Goal: Find specific page/section: Find specific page/section

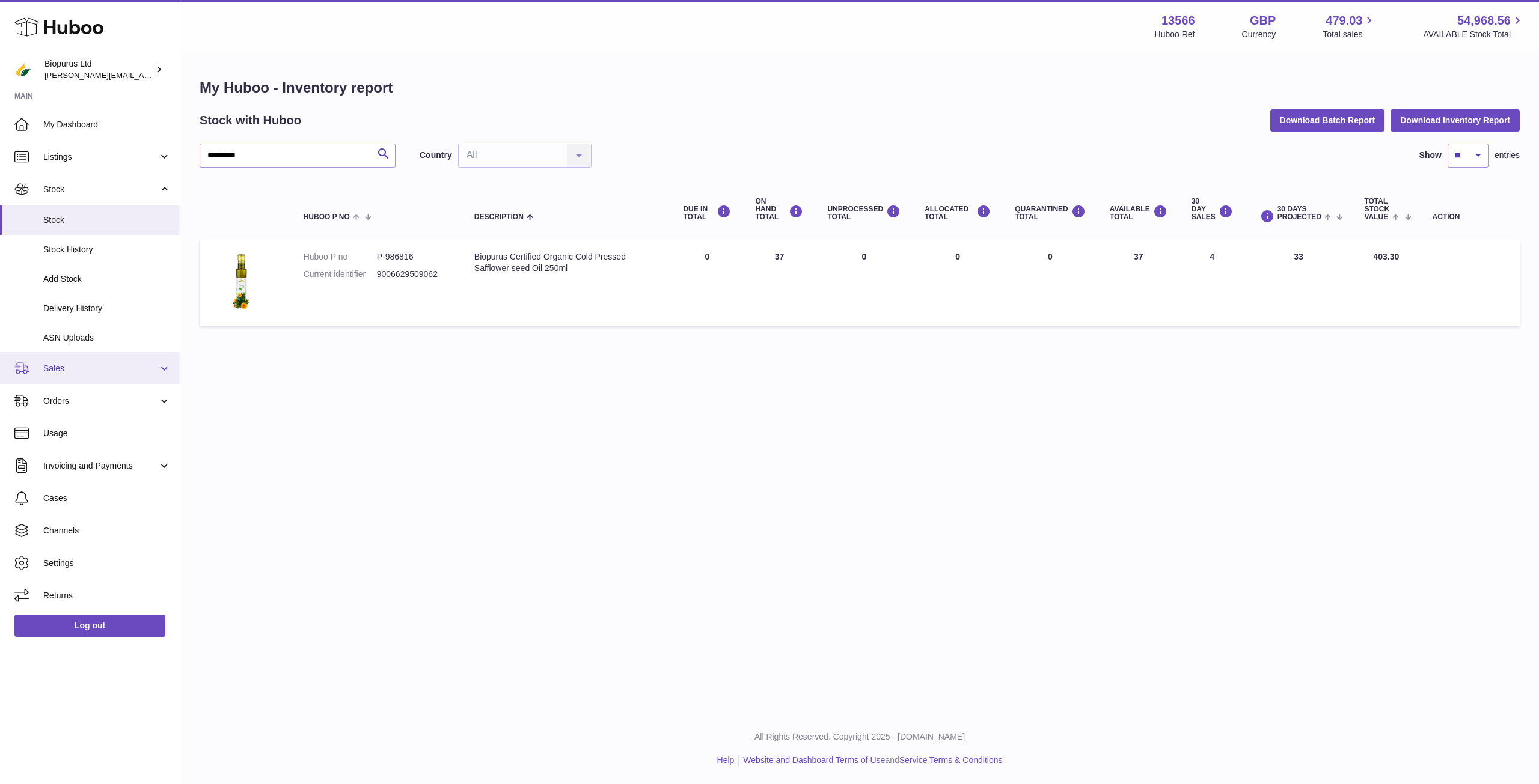
click at [63, 363] on span "Sales" at bounding box center [101, 369] width 115 height 11
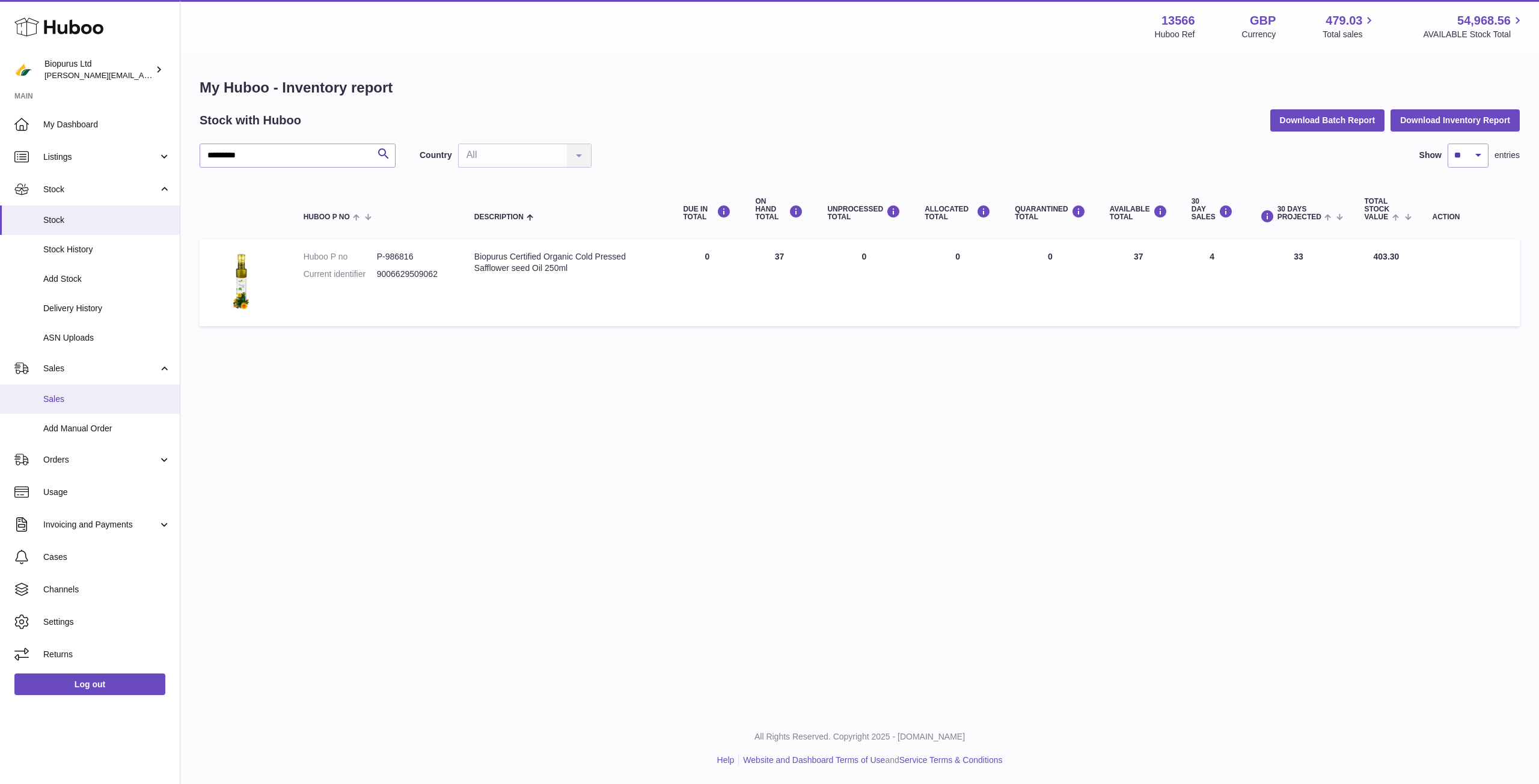
click at [134, 398] on span "Sales" at bounding box center [107, 399] width 127 height 11
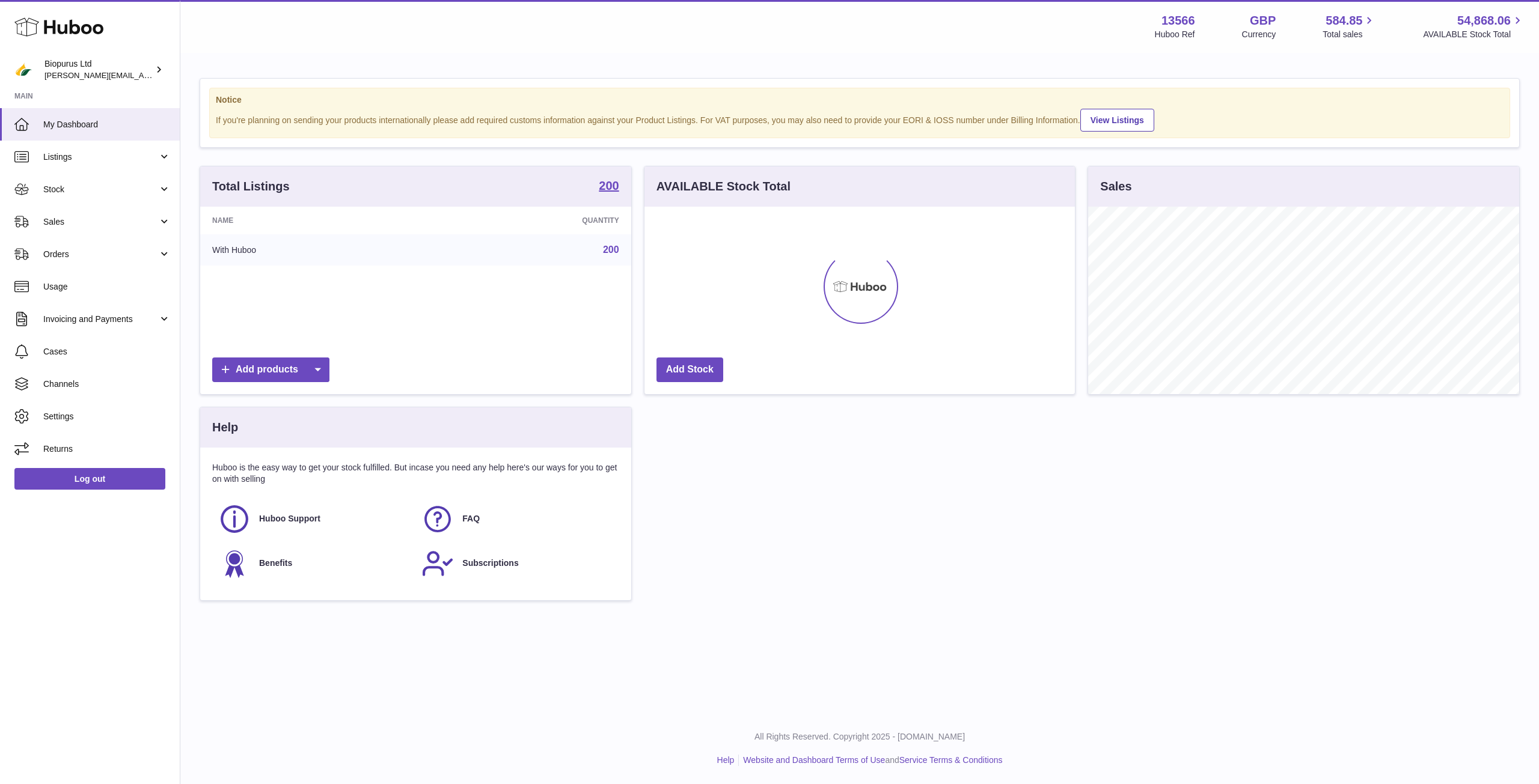
scroll to position [187, 430]
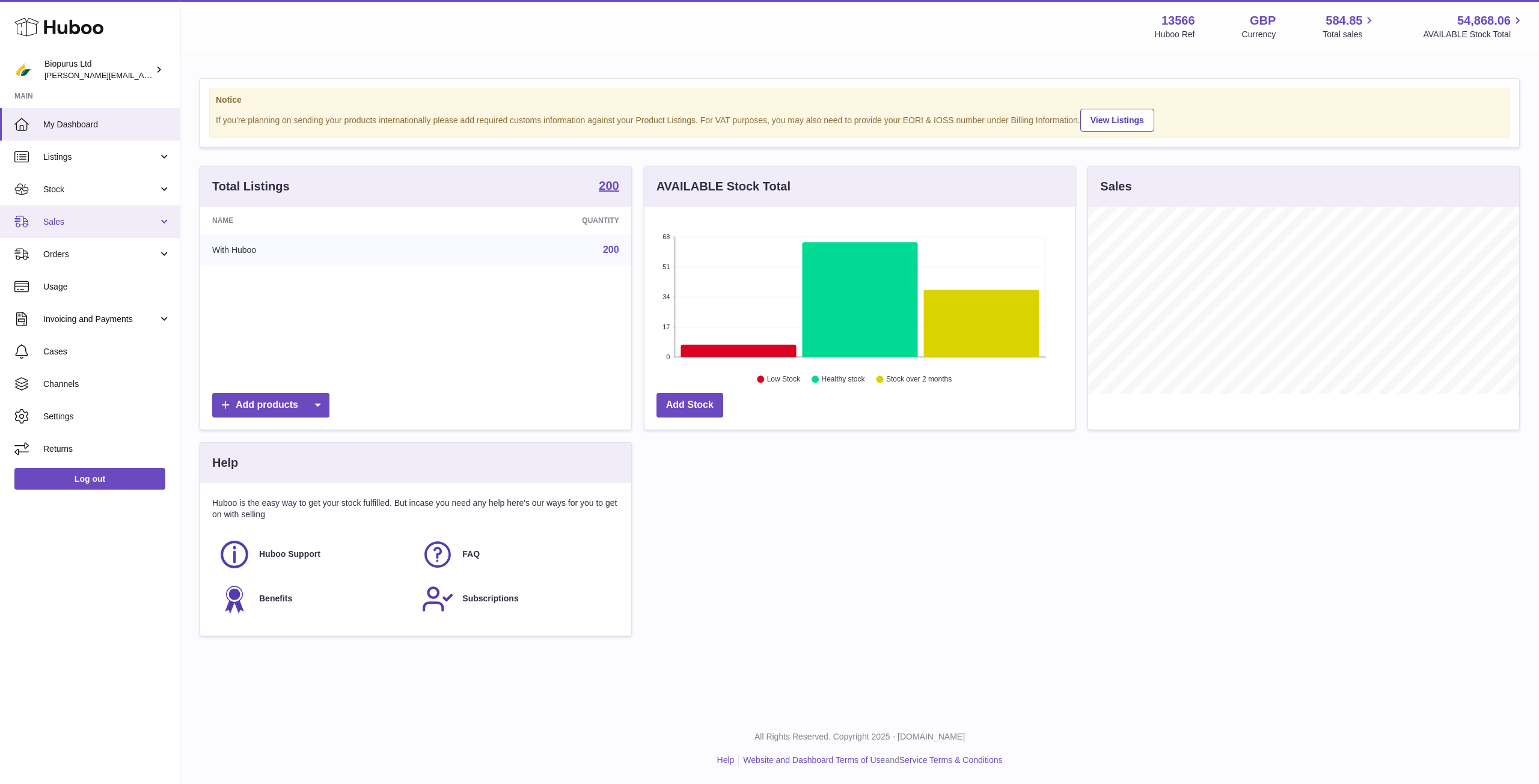
click at [115, 225] on span "Sales" at bounding box center [101, 222] width 115 height 11
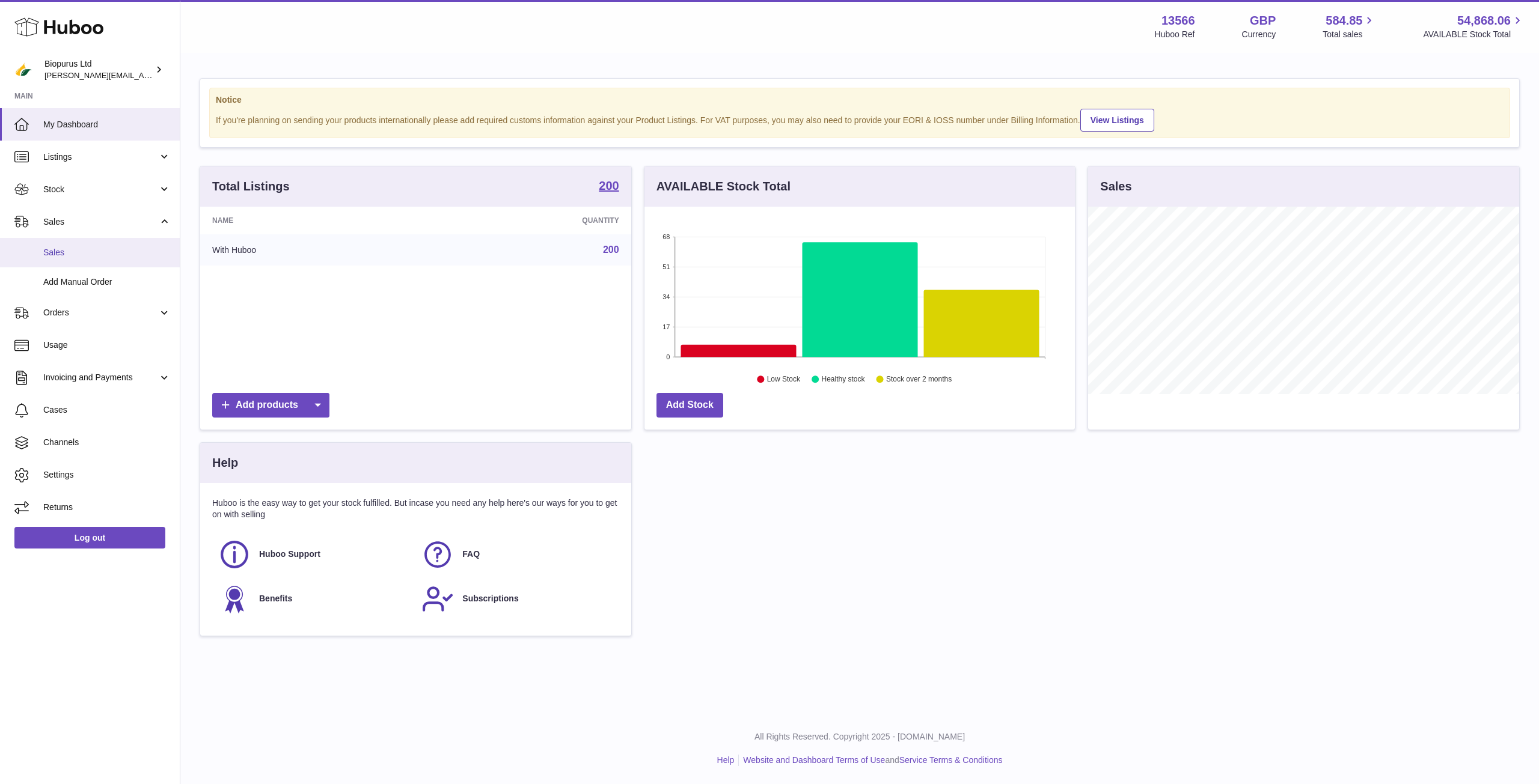
click at [140, 256] on span "Sales" at bounding box center [107, 253] width 127 height 11
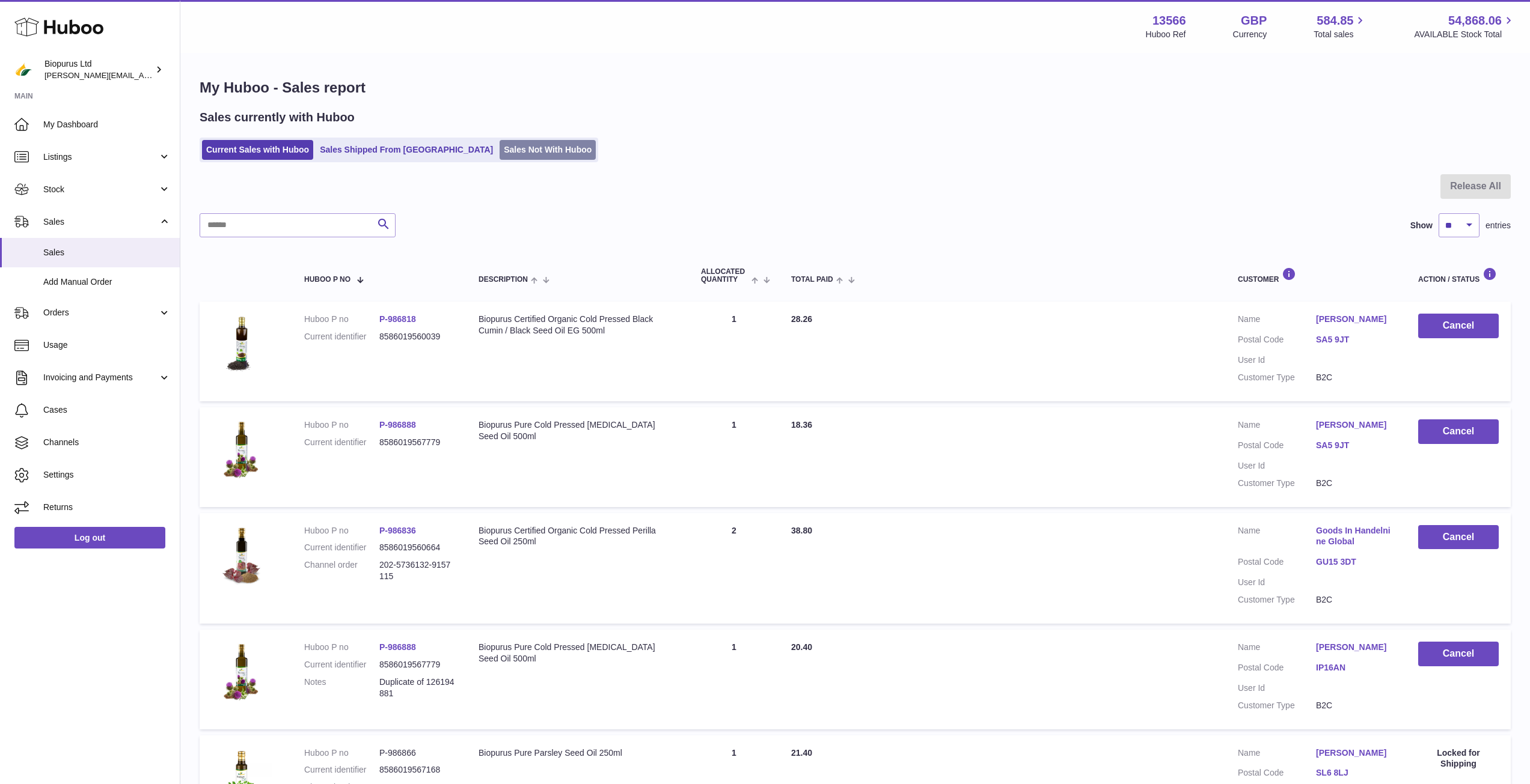
click at [509, 141] on link "Sales Not With Huboo" at bounding box center [547, 150] width 96 height 20
